Goal: Navigation & Orientation: Find specific page/section

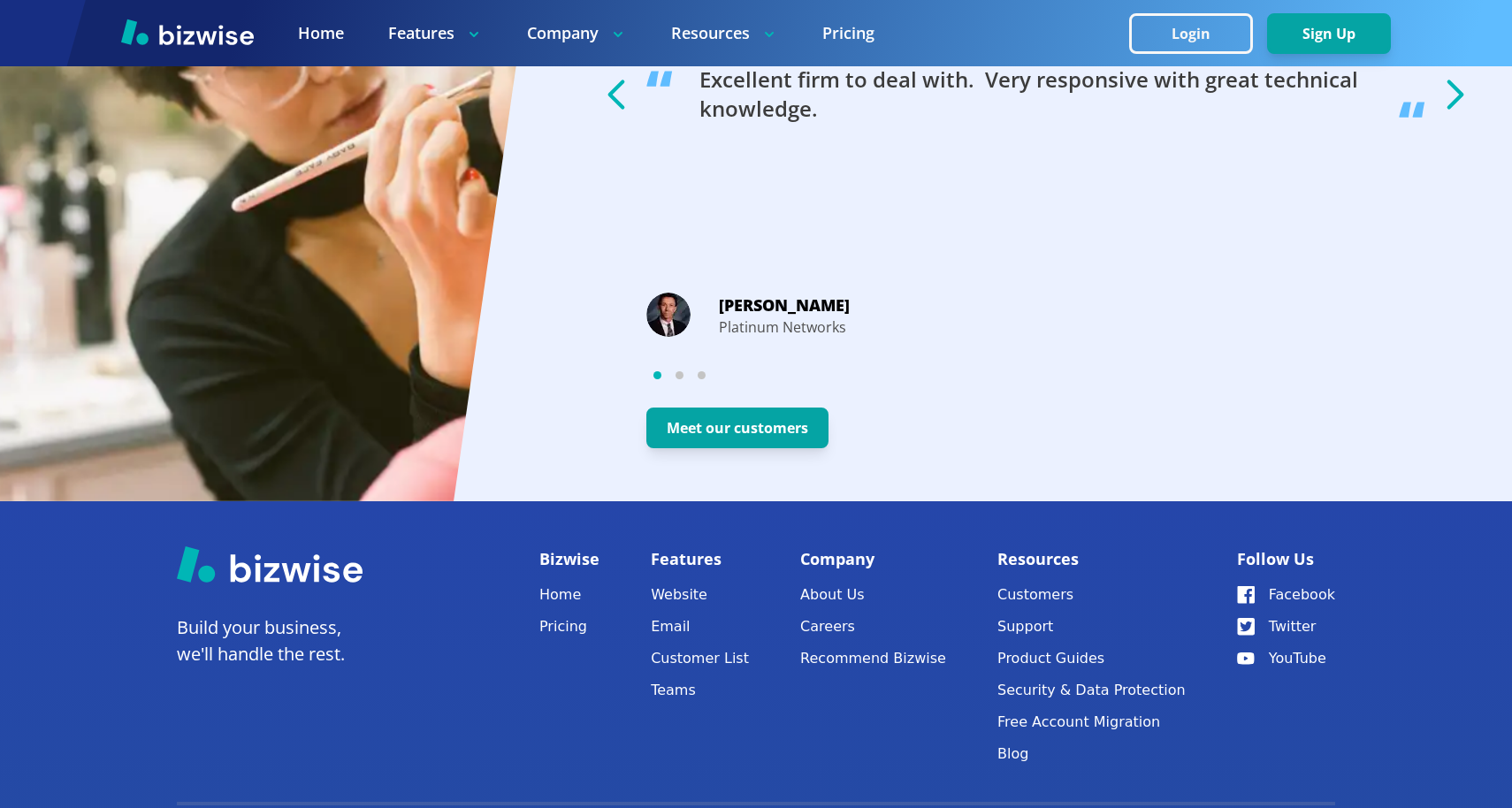
scroll to position [3291, 0]
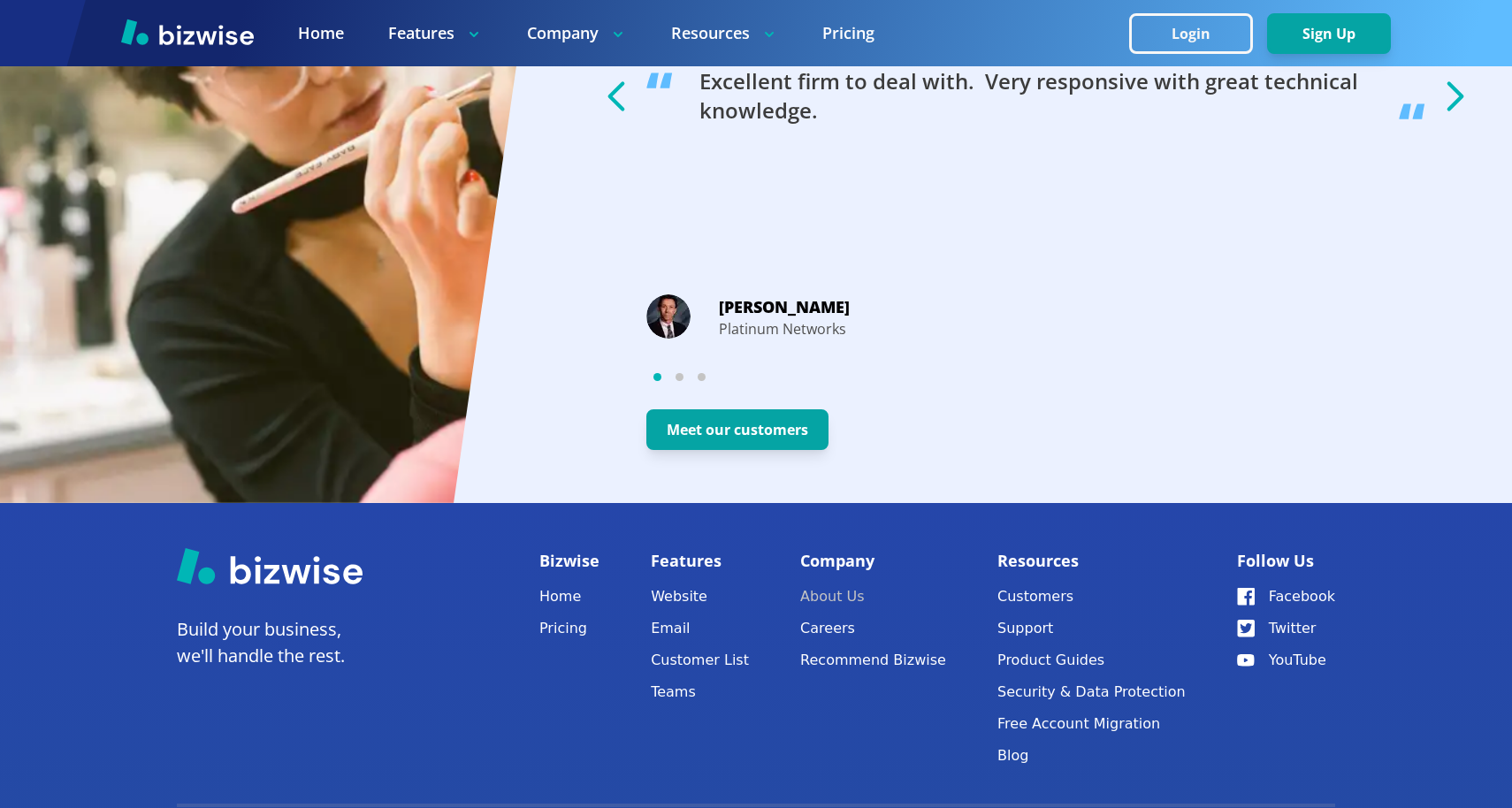
click at [846, 600] on link "About Us" at bounding box center [872, 596] width 146 height 24
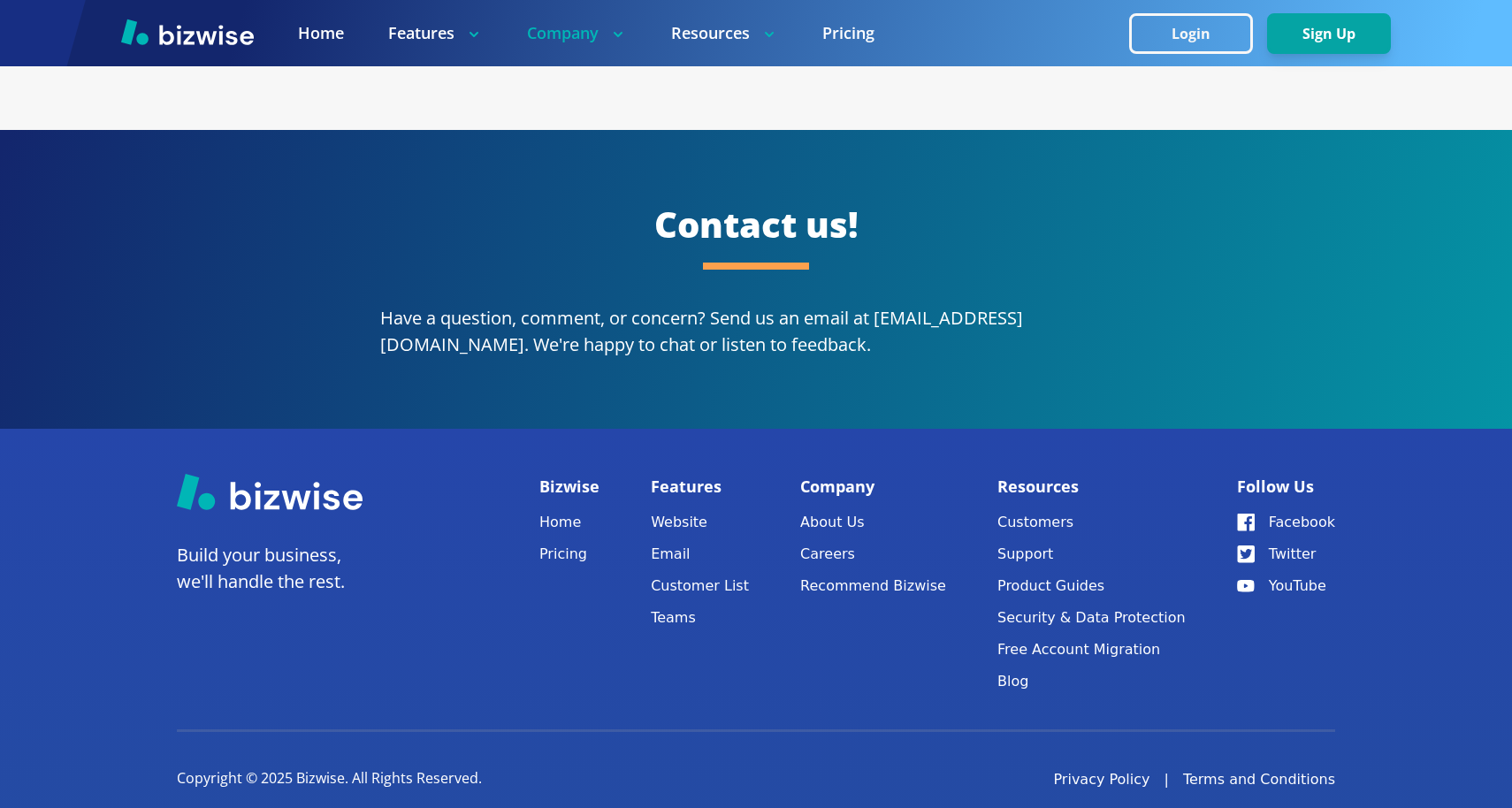
scroll to position [3255, 0]
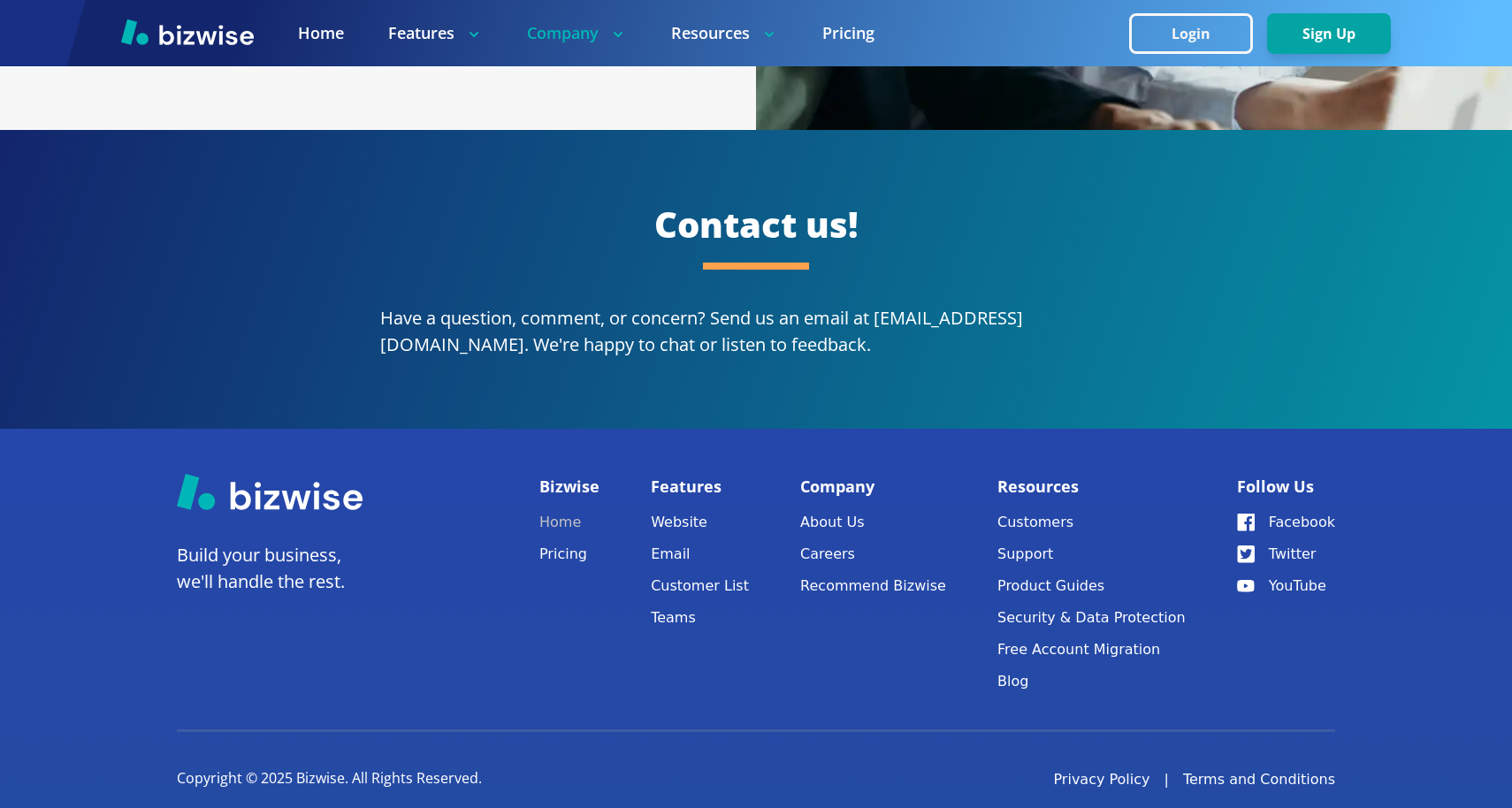
click at [561, 510] on link "Home" at bounding box center [569, 523] width 60 height 24
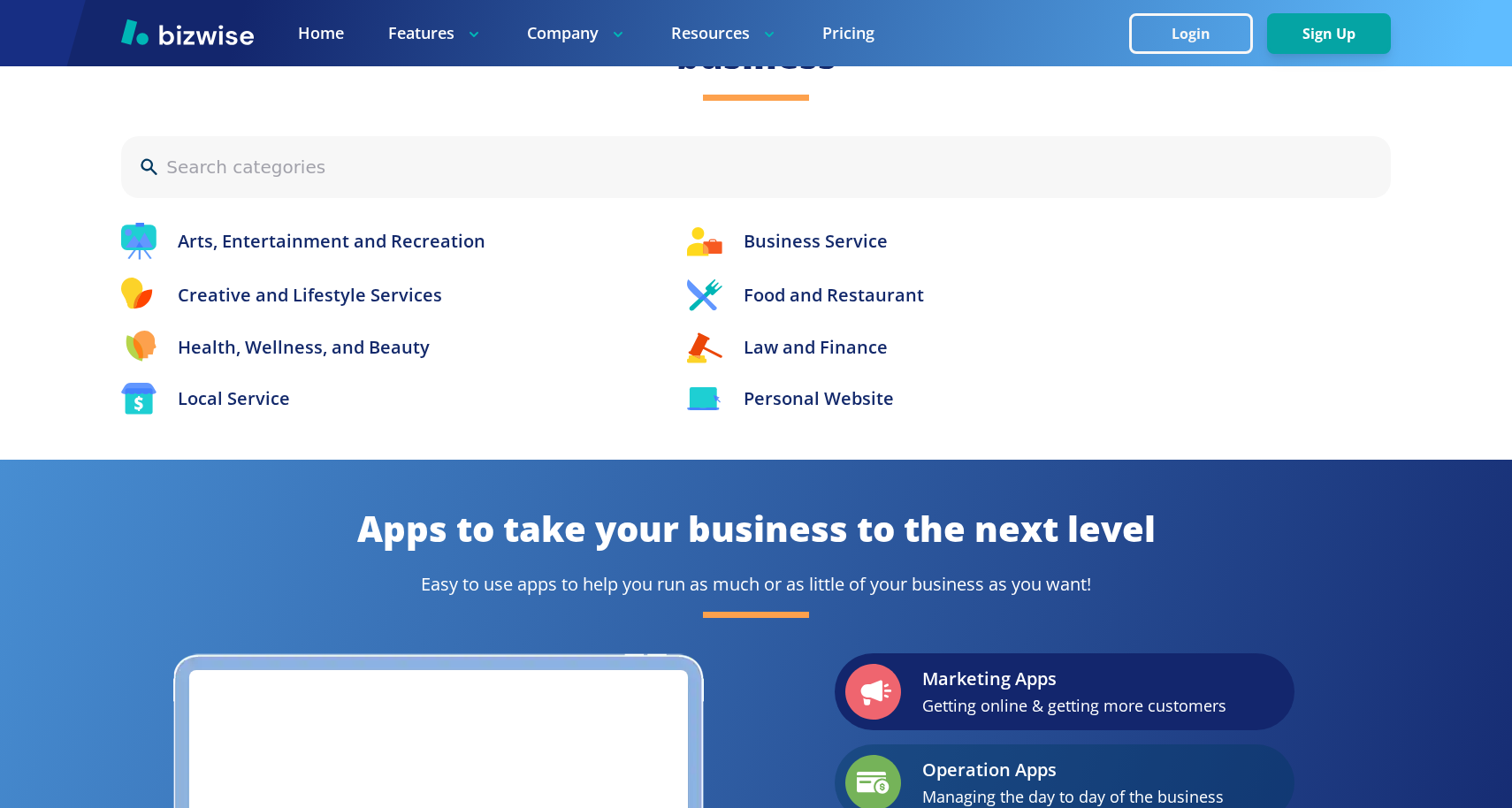
scroll to position [1592, 0]
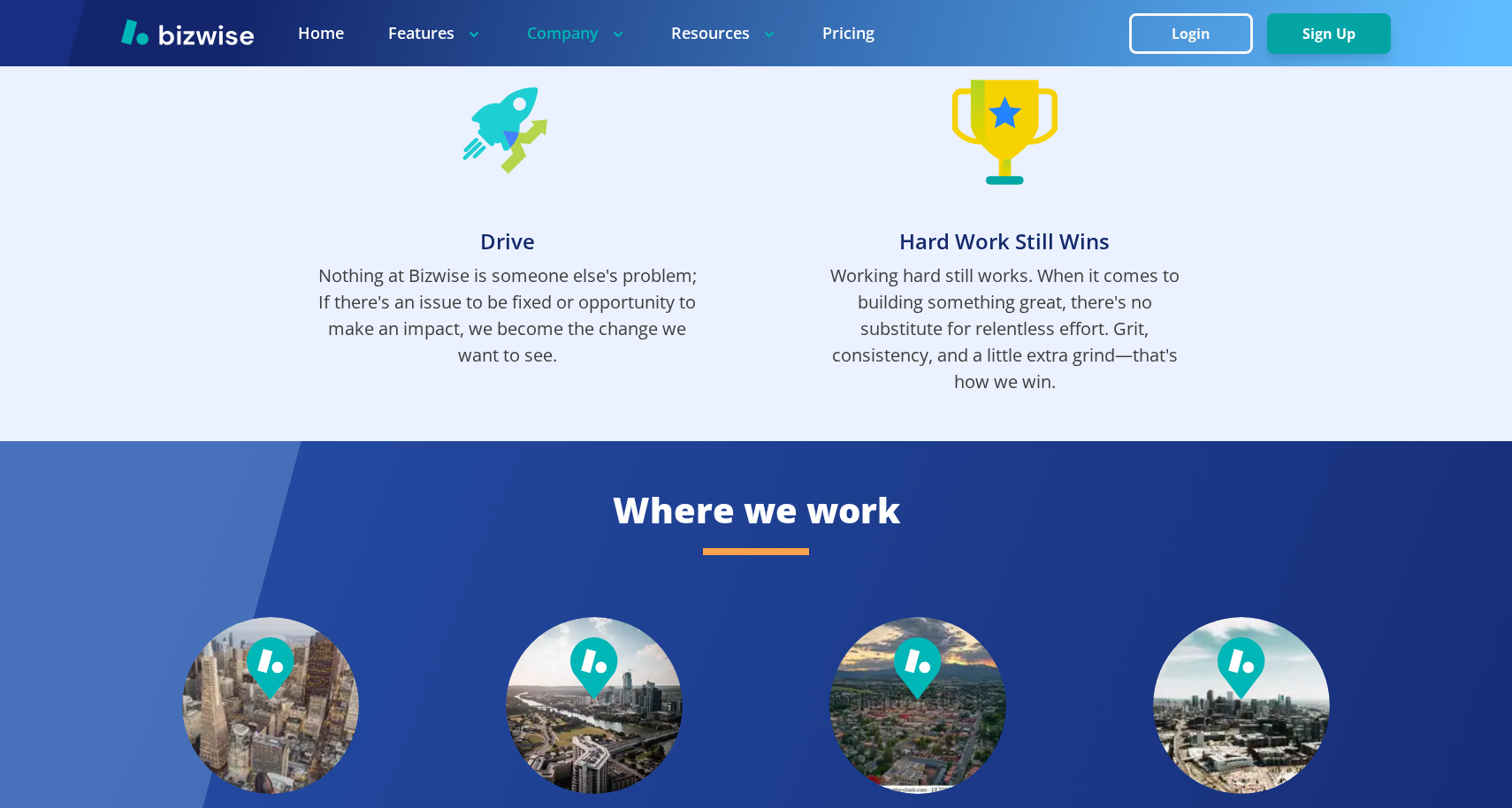
scroll to position [3255, 0]
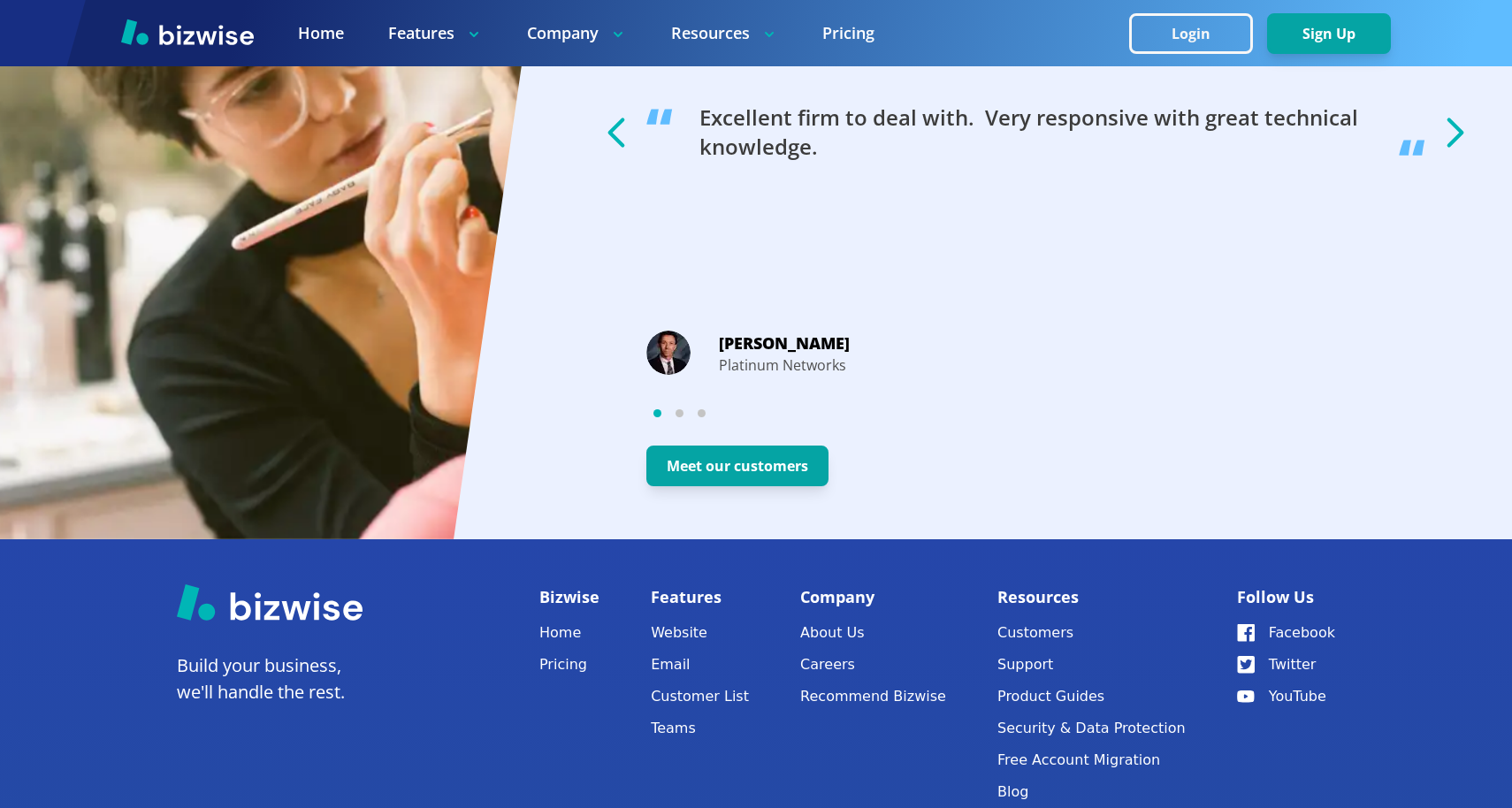
scroll to position [3291, 0]
